Goal: Information Seeking & Learning: Learn about a topic

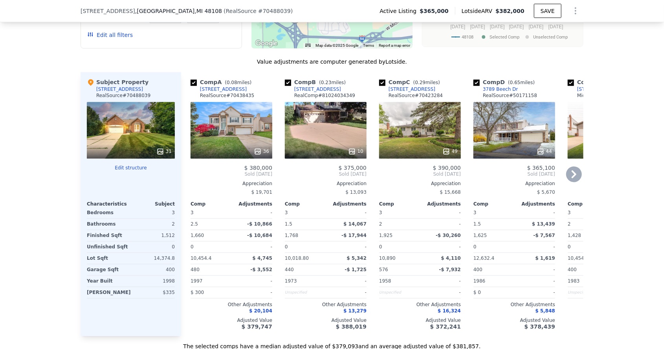
scroll to position [749, 0]
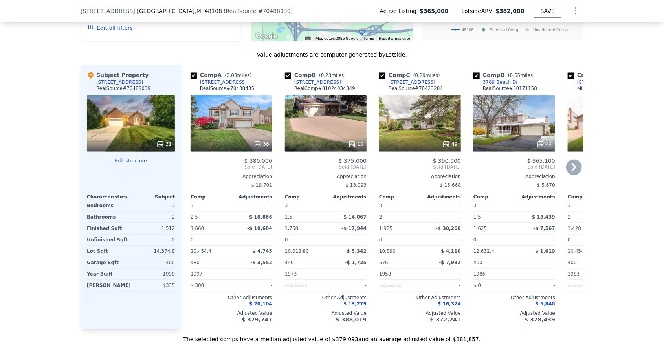
click at [219, 80] on div "[STREET_ADDRESS]" at bounding box center [223, 82] width 47 height 6
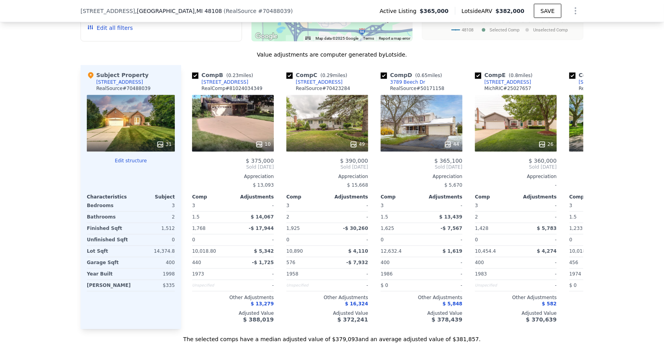
scroll to position [0, 94]
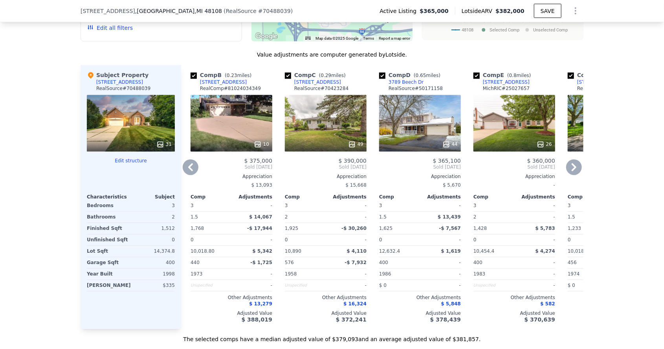
click at [513, 174] on div "Appreciation" at bounding box center [515, 177] width 82 height 6
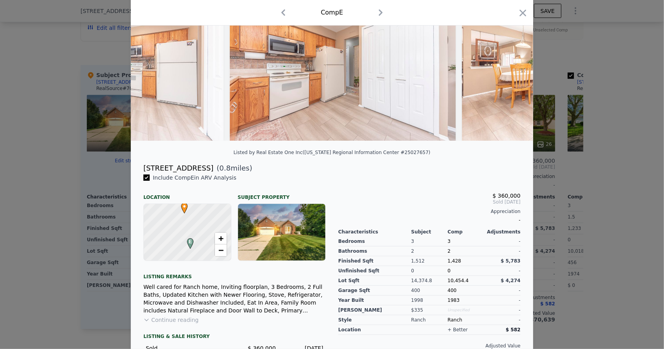
scroll to position [63, 0]
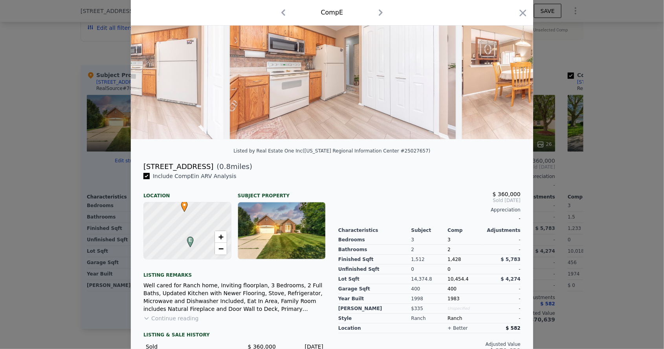
click at [39, 185] on div at bounding box center [332, 174] width 664 height 349
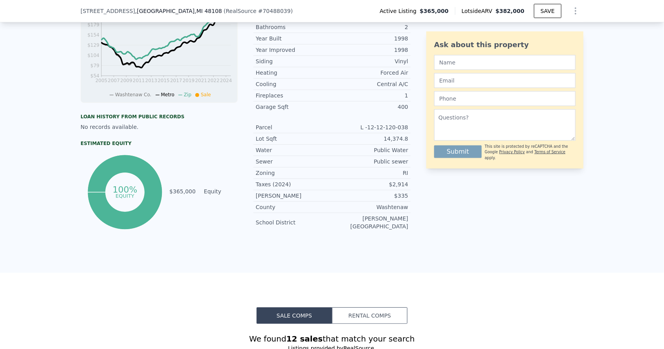
scroll to position [307, 0]
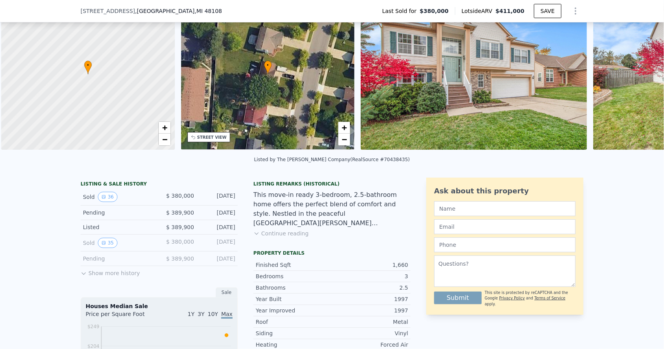
scroll to position [0, 3]
